Goal: Navigation & Orientation: Find specific page/section

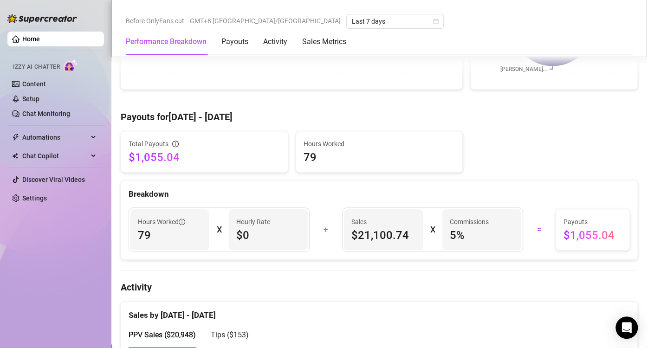
scroll to position [418, 0]
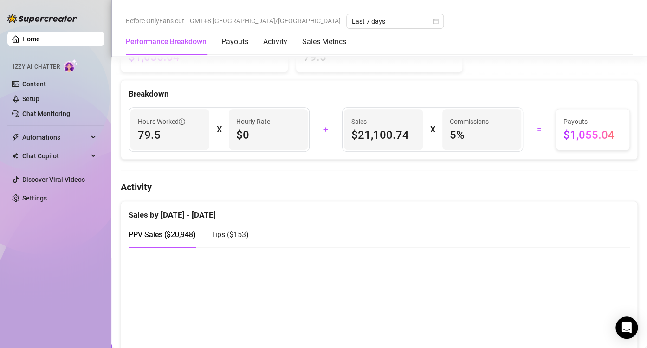
scroll to position [371, 0]
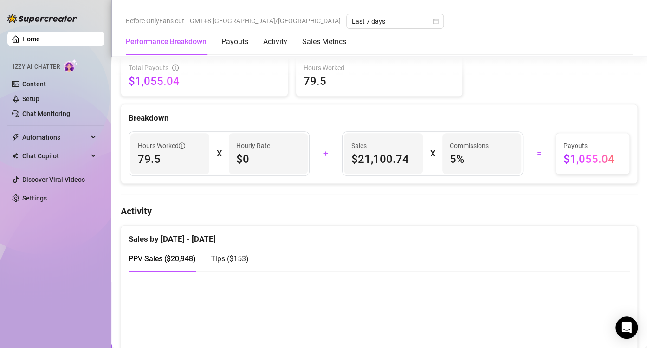
scroll to position [325, 0]
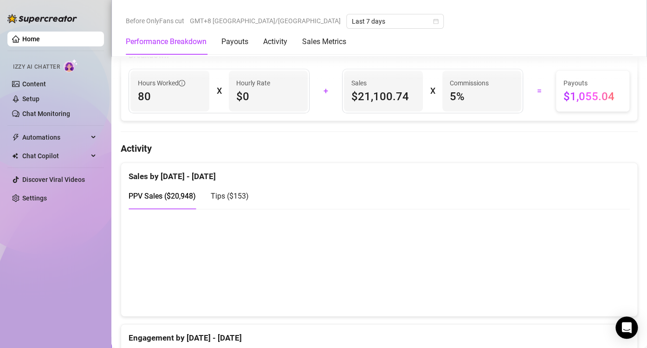
scroll to position [371, 0]
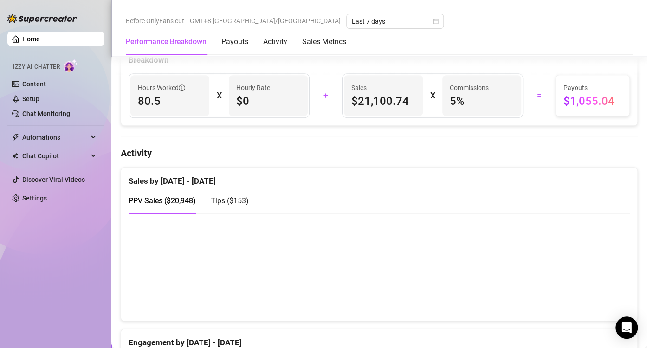
scroll to position [418, 0]
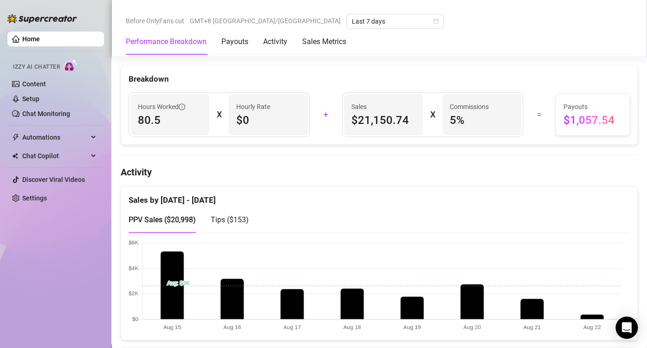
scroll to position [418, 0]
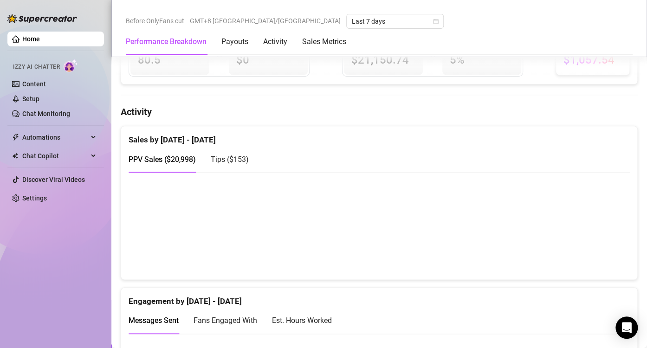
scroll to position [418, 0]
